Goal: Check status: Check status

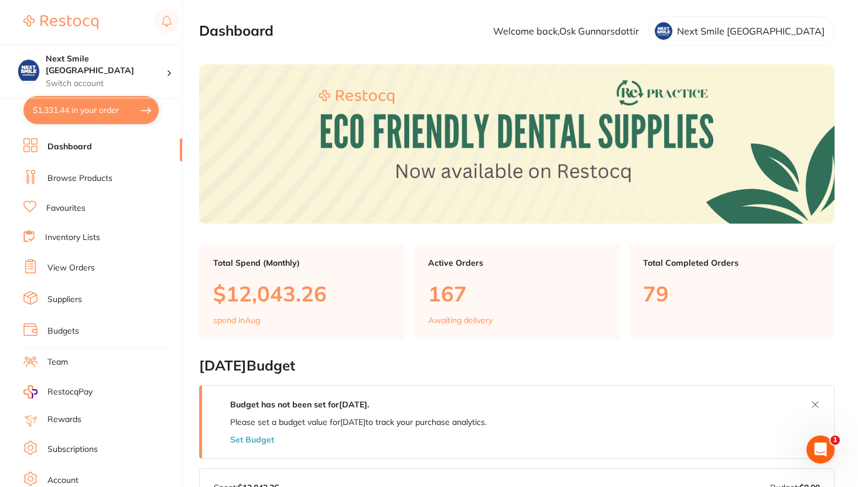
click at [80, 270] on link "View Orders" at bounding box center [70, 268] width 47 height 12
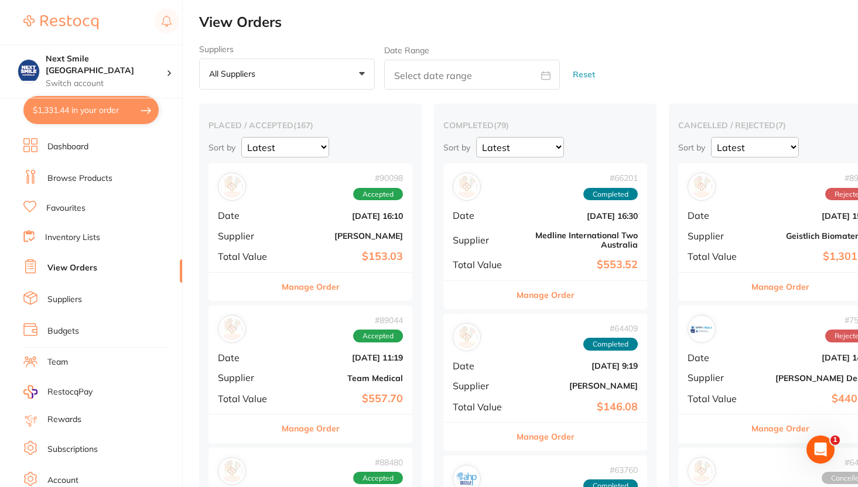
click at [732, 244] on div "# 89850 Rejected Date [DATE] 15:46 Supplier Geistlich Biomaterials Total Value …" at bounding box center [780, 217] width 204 height 108
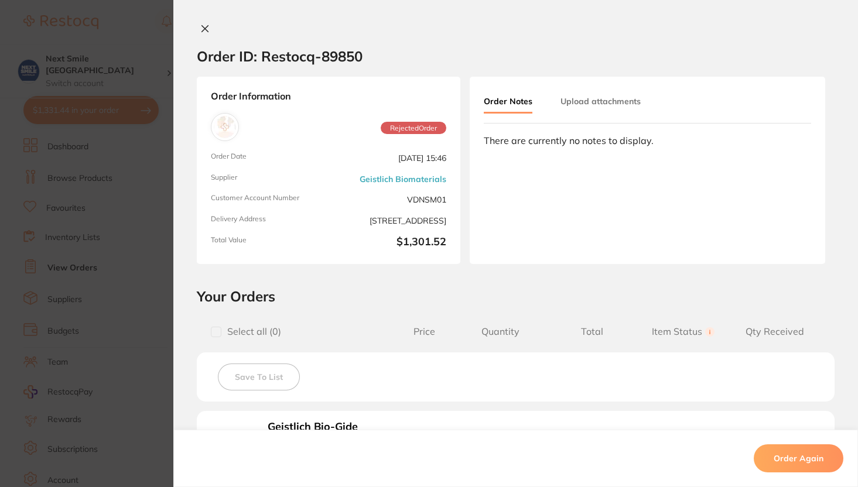
click at [209, 28] on button at bounding box center [205, 29] width 16 height 12
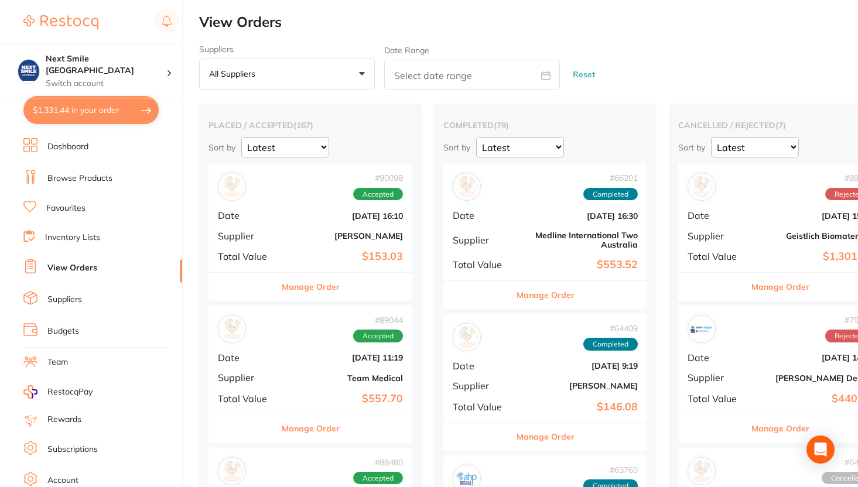
click at [149, 106] on button "$1,331.44 in your order" at bounding box center [90, 110] width 135 height 28
checkbox input "true"
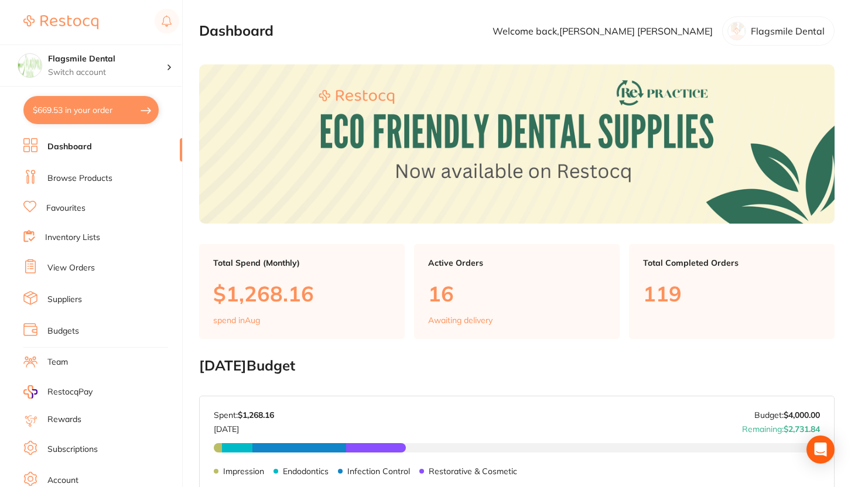
click at [67, 119] on button "$669.53 in your order" at bounding box center [90, 110] width 135 height 28
checkbox input "true"
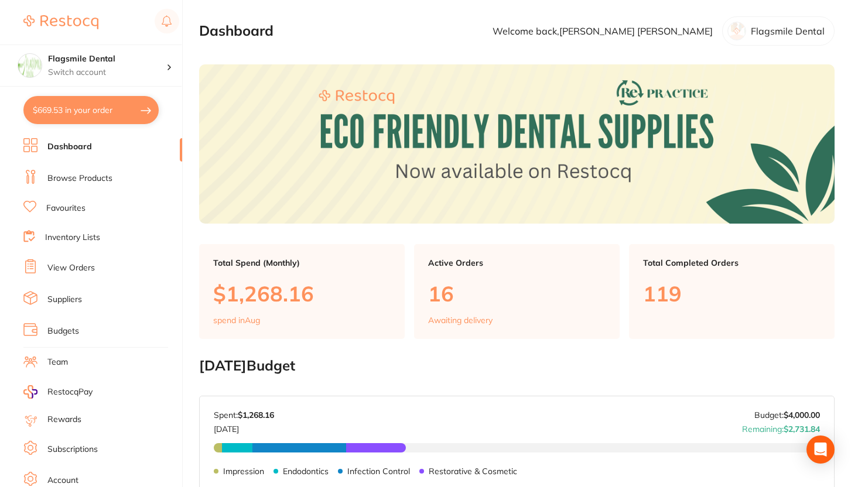
checkbox input "true"
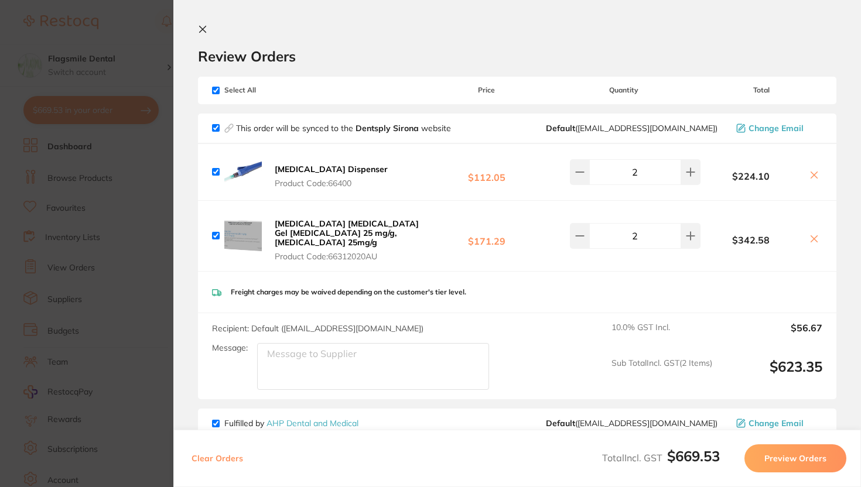
click at [190, 28] on section "Review Orders Your orders are being processed and we will notify you once we ha…" at bounding box center [516, 243] width 687 height 487
click at [208, 26] on button at bounding box center [205, 30] width 14 height 11
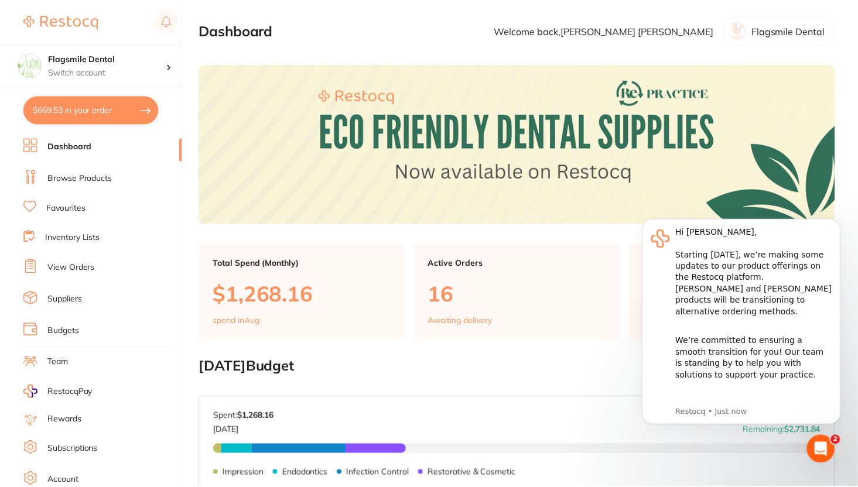
scroll to position [296, 0]
